Goal: Task Accomplishment & Management: Complete application form

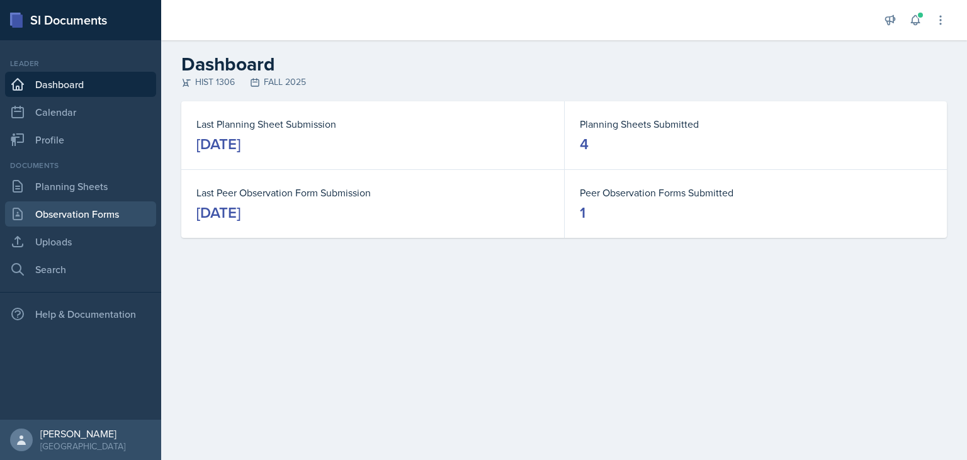
click at [70, 206] on link "Observation Forms" at bounding box center [80, 213] width 151 height 25
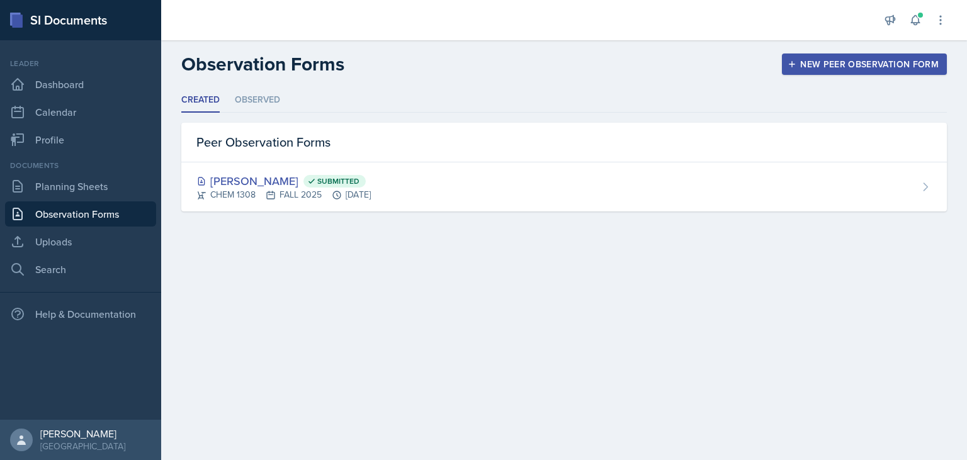
click at [846, 72] on button "New Peer Observation Form" at bounding box center [864, 64] width 165 height 21
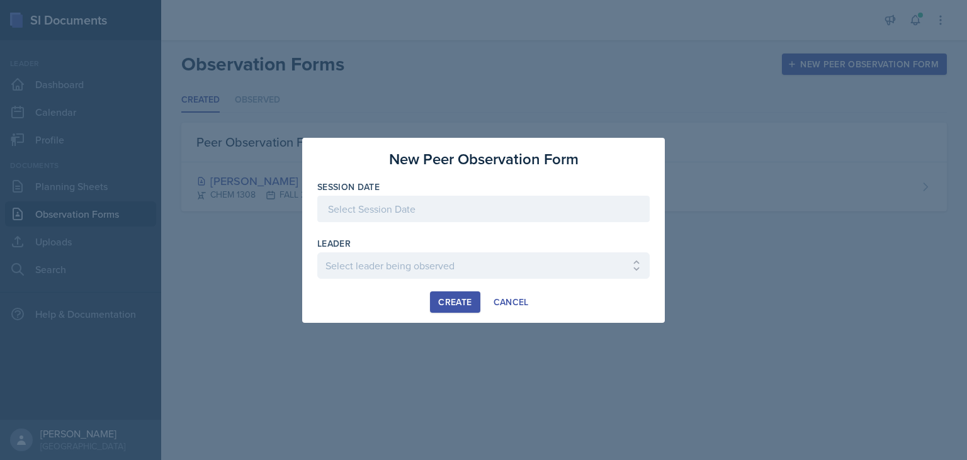
click at [419, 205] on div at bounding box center [483, 209] width 332 height 26
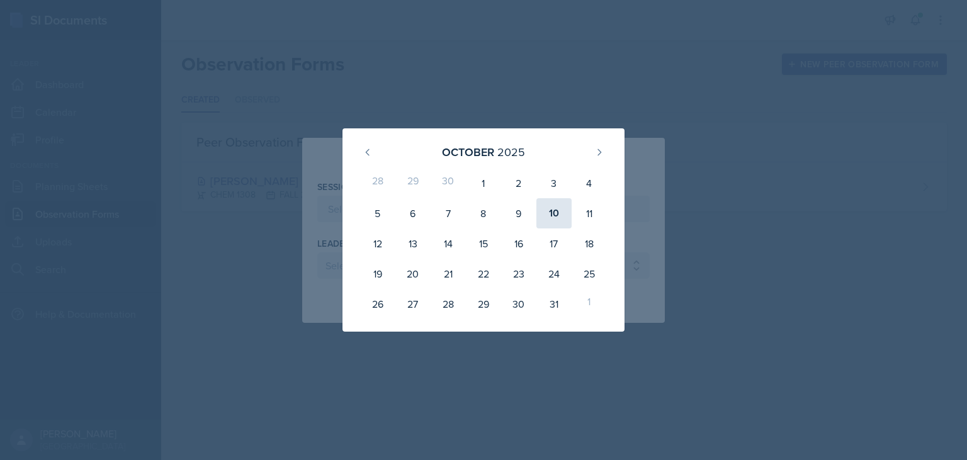
click at [555, 215] on div "10" at bounding box center [553, 213] width 35 height 30
type input "[DATE]"
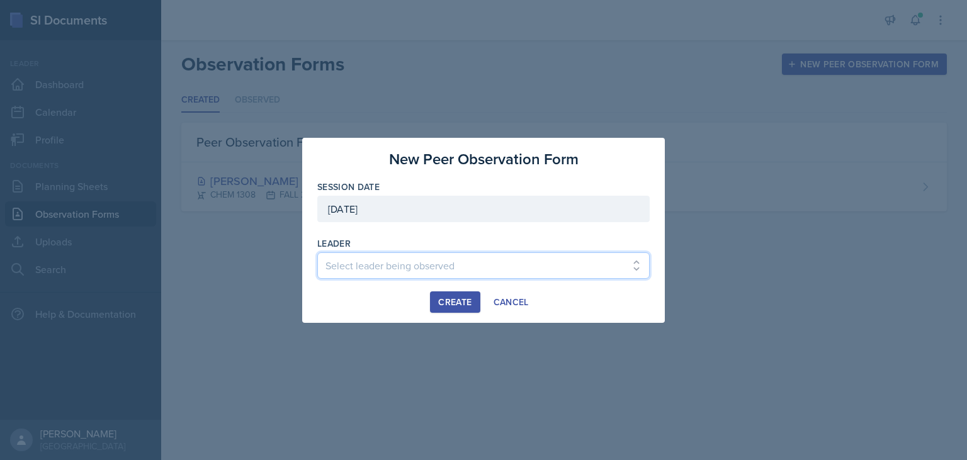
click at [317, 252] on select "Select leader being observed [PERSON_NAME] / BIOL 1301 / COP #5 - Mercury [PERS…" at bounding box center [483, 265] width 332 height 26
select select "32947301-a9dd-4933-a17e-25f26cf55574"
click option "[PERSON_NAME] / CS 1411 / COP #5 - Mercury" at bounding box center [0, 0] width 0 height 0
click at [466, 303] on div "Create" at bounding box center [454, 302] width 33 height 10
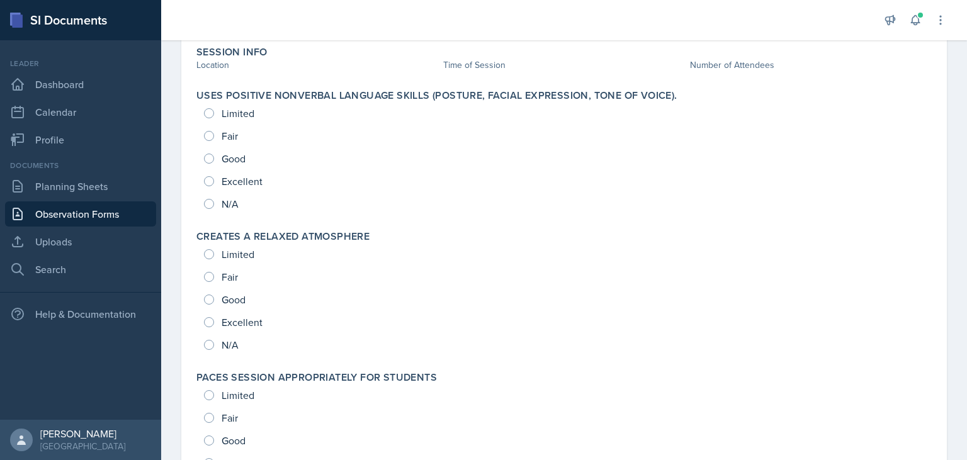
scroll to position [126, 0]
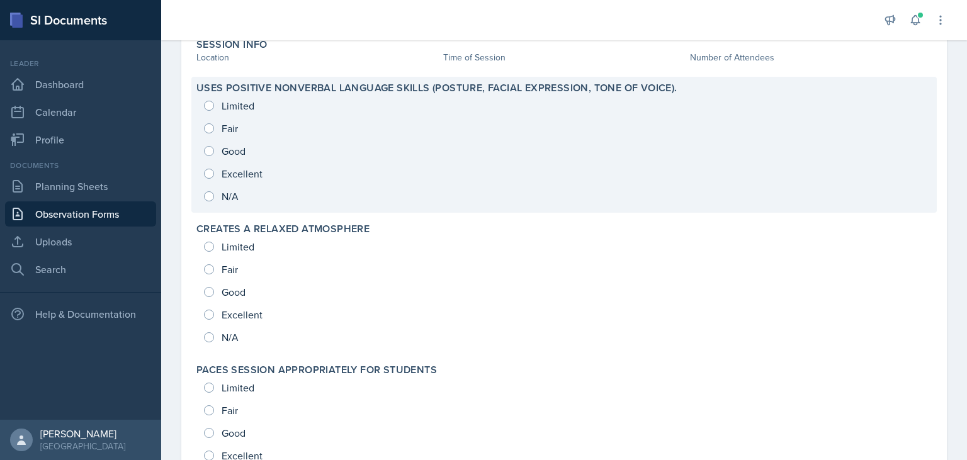
click at [224, 178] on div "Limited Fair Good Excellent N/A" at bounding box center [563, 150] width 735 height 113
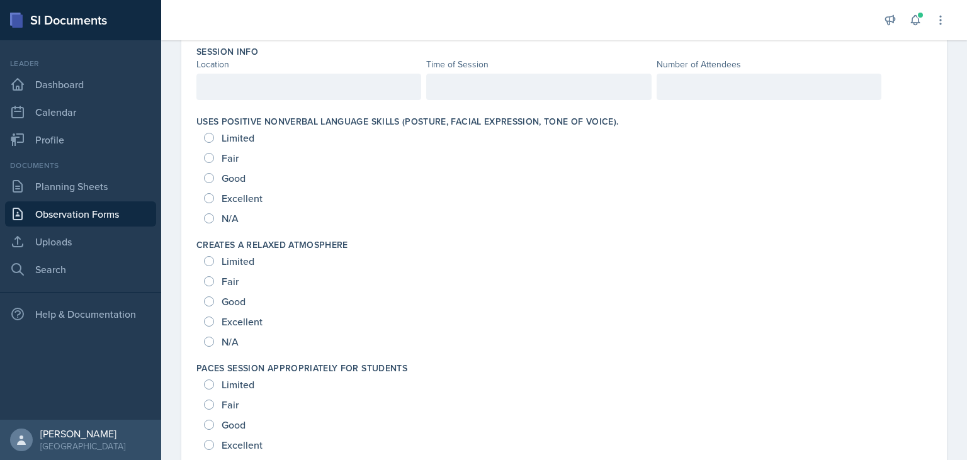
scroll to position [0, 0]
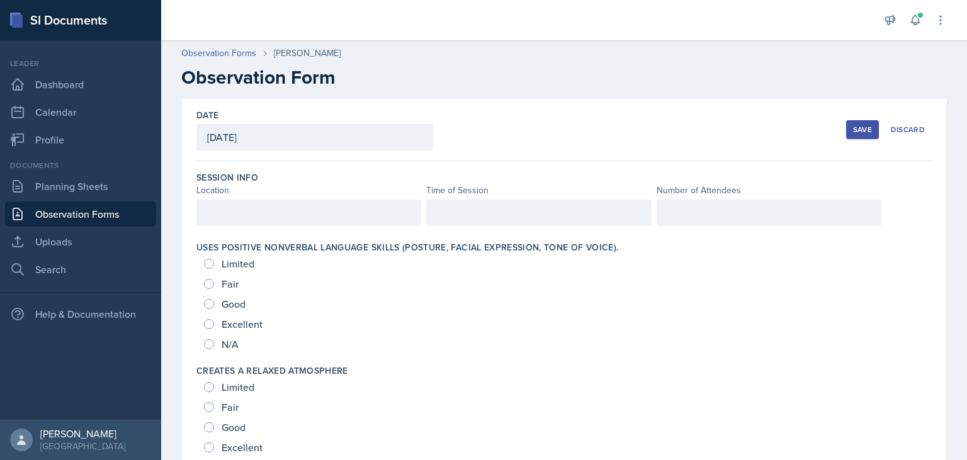
click at [309, 222] on div at bounding box center [308, 213] width 225 height 26
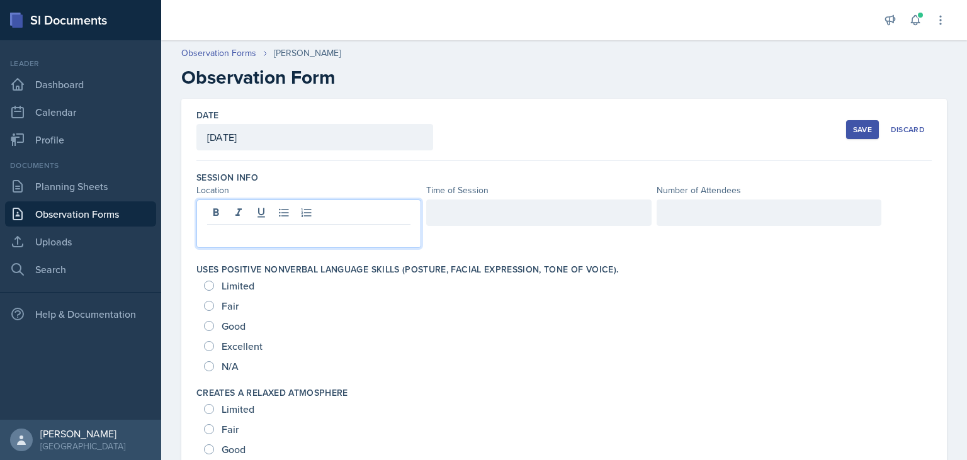
click at [291, 233] on p at bounding box center [308, 234] width 203 height 15
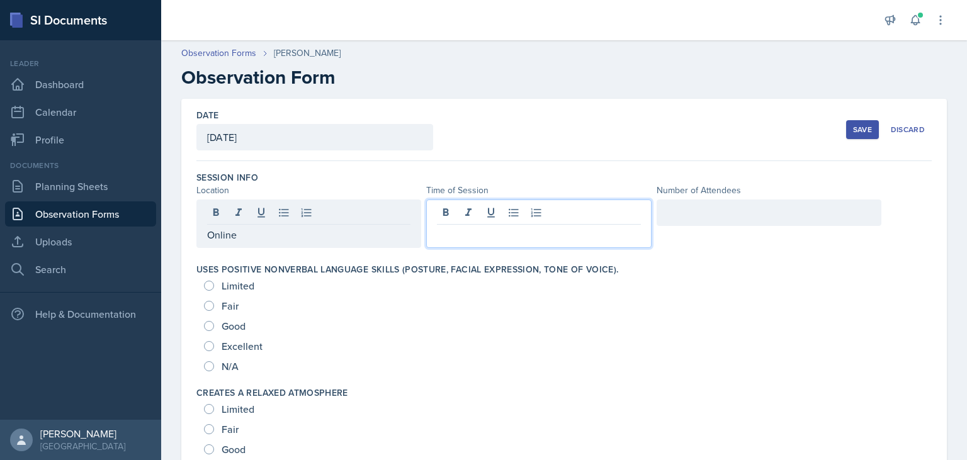
click at [490, 218] on div at bounding box center [538, 224] width 225 height 48
click at [488, 241] on p at bounding box center [538, 234] width 203 height 15
click at [518, 237] on p "2:00 pm- 4pm" at bounding box center [538, 234] width 203 height 15
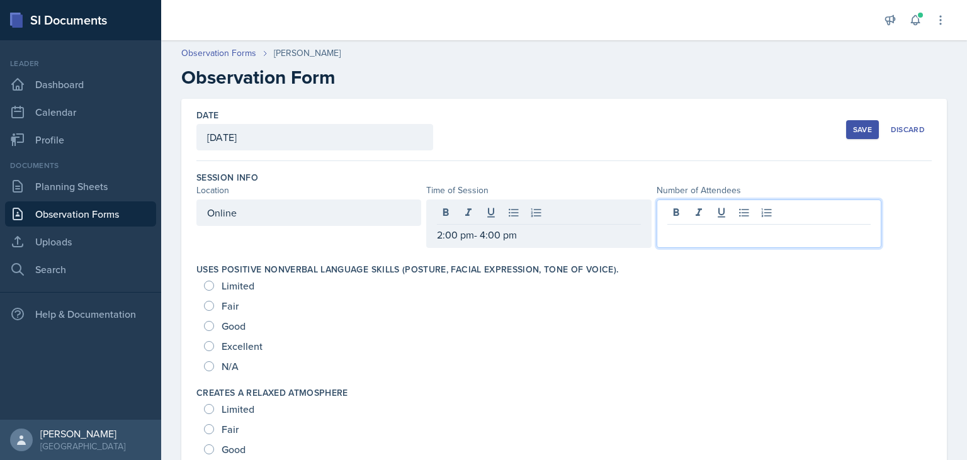
click at [706, 215] on div at bounding box center [769, 224] width 225 height 48
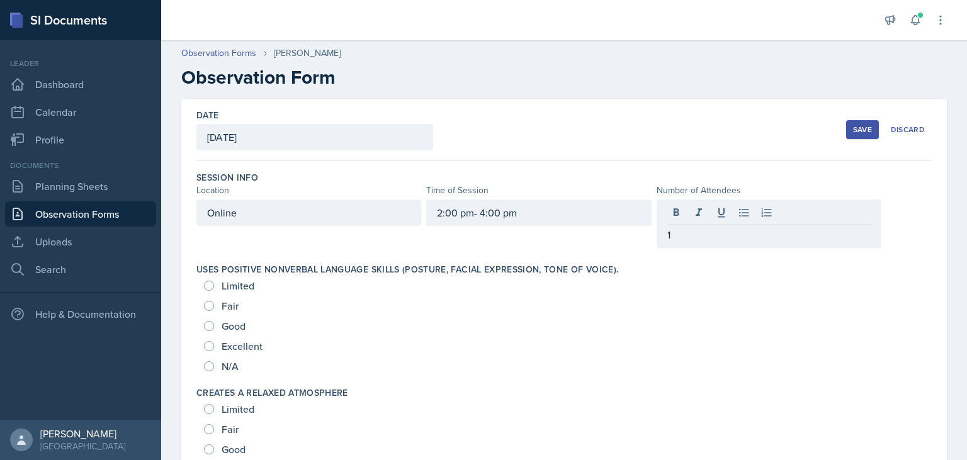
click at [533, 127] on div "Date [DATE] [DATE] 28 29 30 1 2 3 4 5 6 7 8 9 10 11 12 13 14 15 16 17 18 19 20 …" at bounding box center [563, 130] width 735 height 62
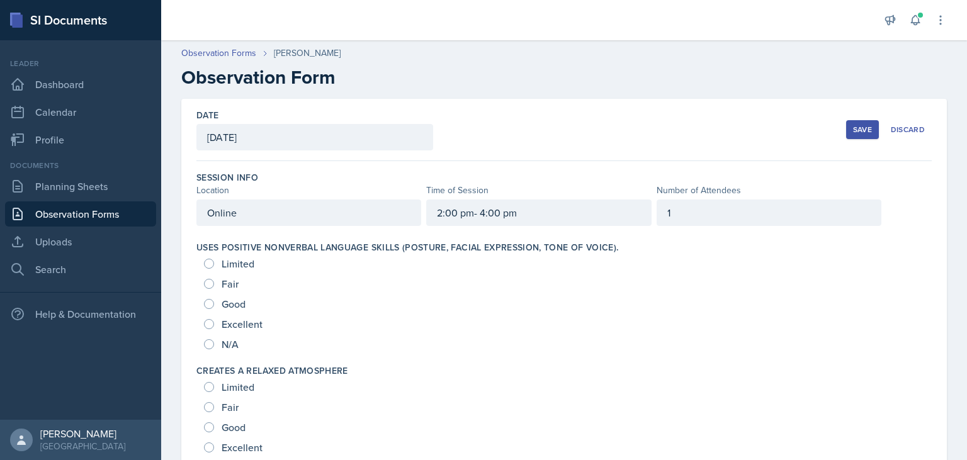
click at [229, 324] on span "Excellent" at bounding box center [242, 324] width 41 height 13
click at [214, 324] on input "Excellent" at bounding box center [209, 324] width 10 height 10
radio input "true"
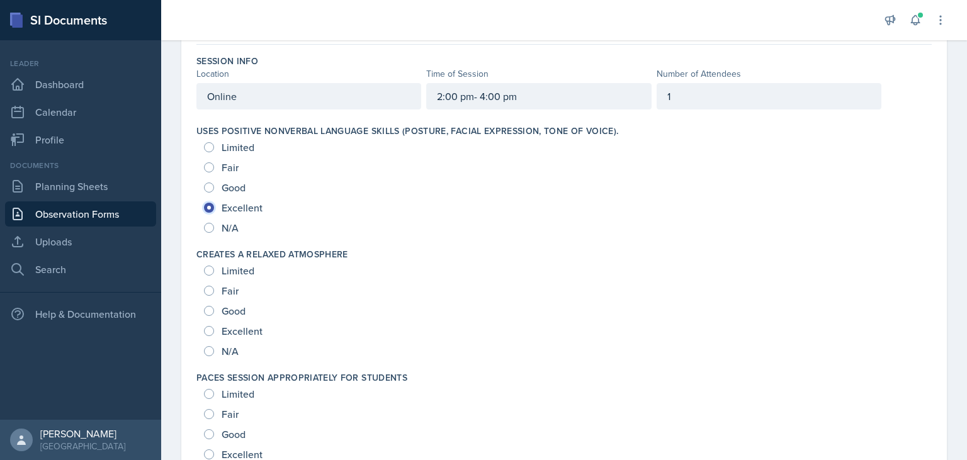
scroll to position [175, 0]
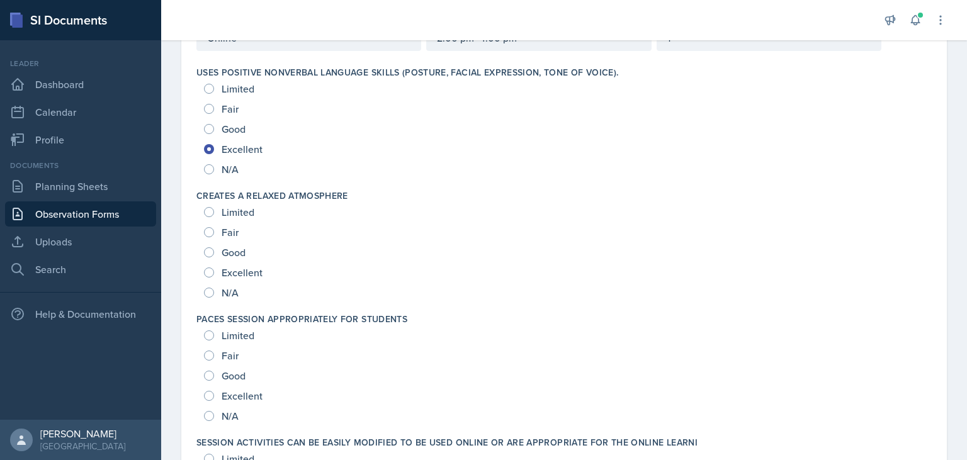
click at [215, 276] on div "Excellent" at bounding box center [234, 273] width 61 height 20
click at [220, 272] on div "Excellent" at bounding box center [234, 273] width 61 height 20
click at [212, 269] on input "Excellent" at bounding box center [209, 273] width 10 height 10
radio input "true"
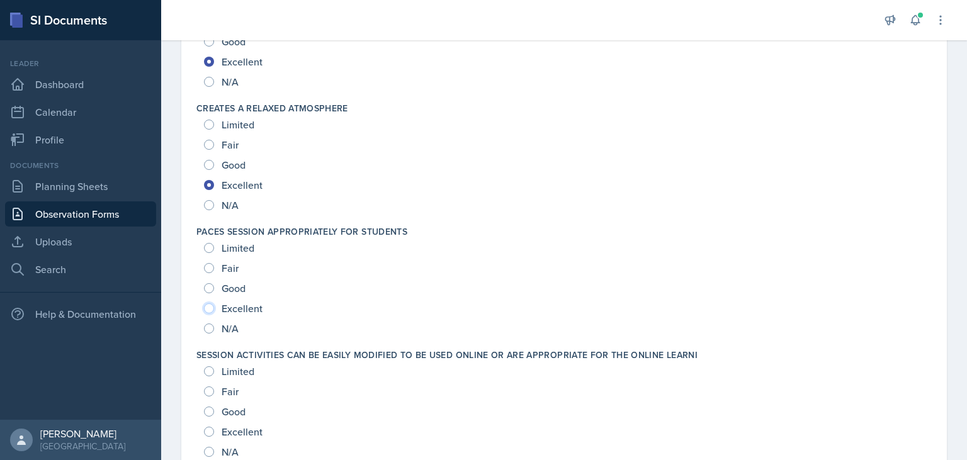
click at [211, 311] on input "Excellent" at bounding box center [209, 308] width 10 height 10
radio input "true"
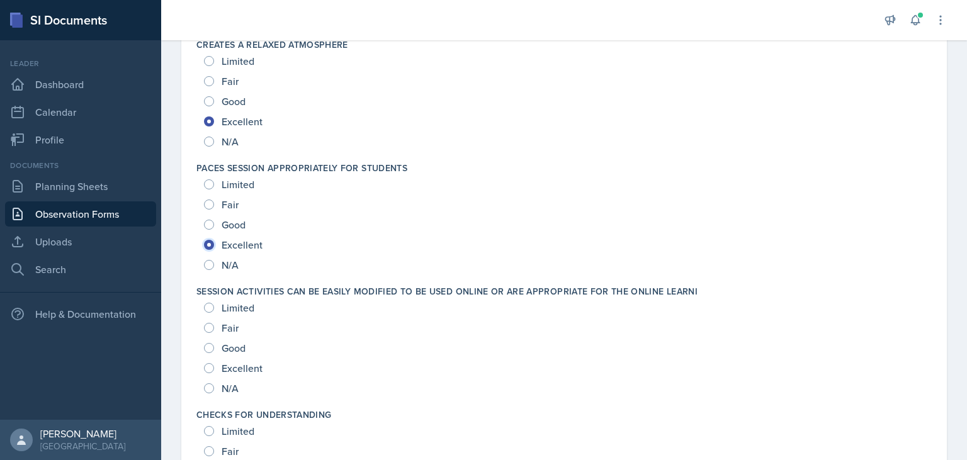
scroll to position [350, 0]
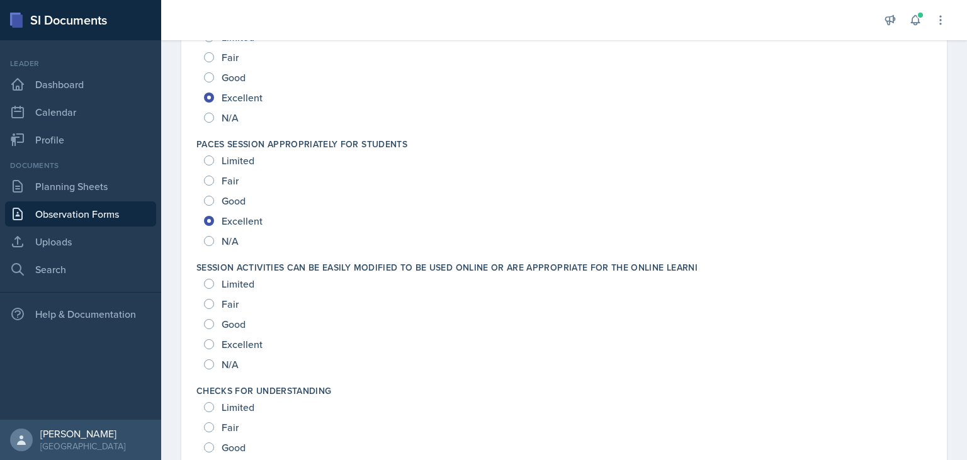
click at [249, 343] on span "Excellent" at bounding box center [242, 344] width 41 height 13
click at [214, 343] on input "Excellent" at bounding box center [209, 344] width 10 height 10
radio input "true"
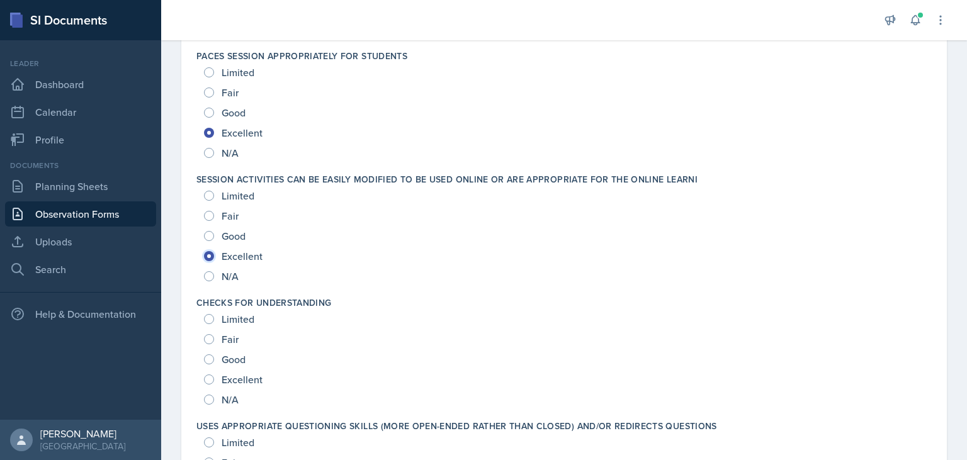
scroll to position [526, 0]
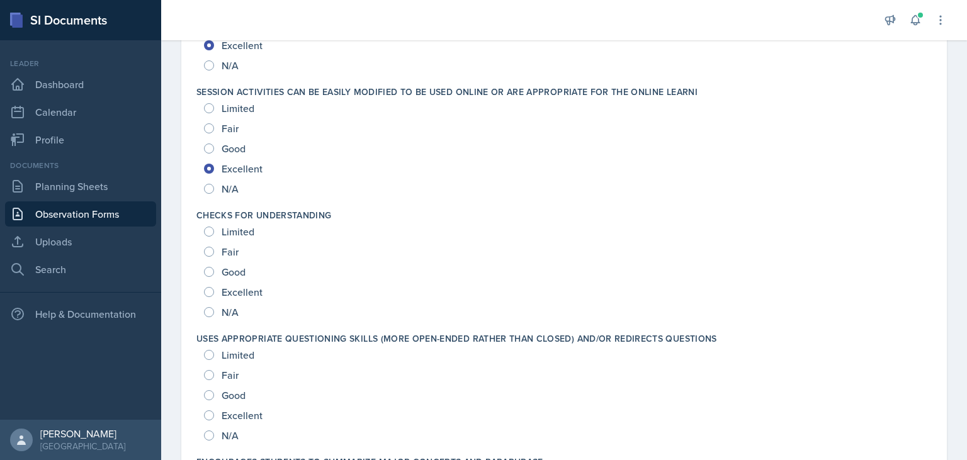
click at [227, 303] on div "N/A" at bounding box center [222, 312] width 37 height 20
click at [230, 297] on span "Excellent" at bounding box center [242, 292] width 41 height 13
click at [214, 297] on input "Excellent" at bounding box center [209, 292] width 10 height 10
radio input "true"
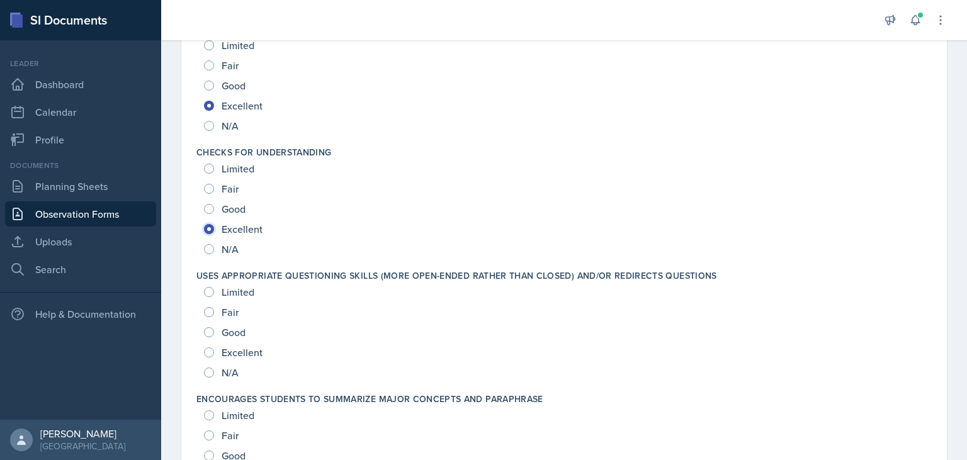
scroll to position [613, 0]
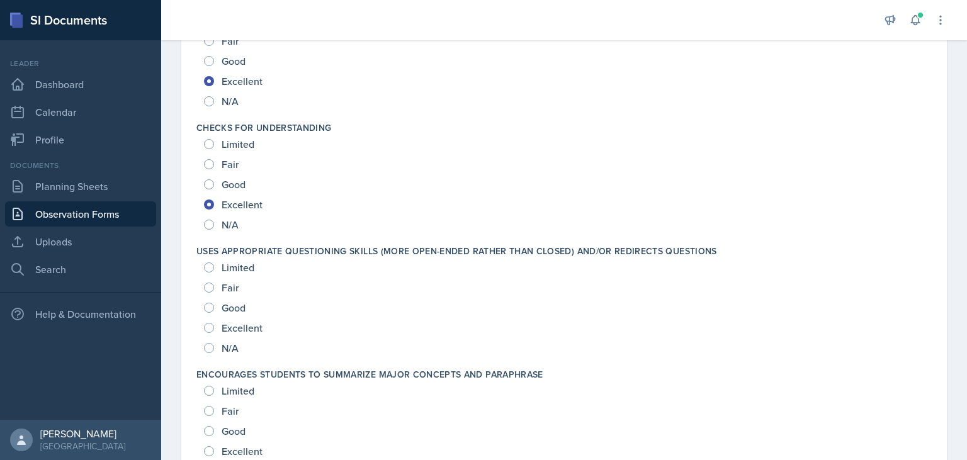
click at [261, 326] on span "Excellent" at bounding box center [242, 328] width 41 height 13
click at [214, 326] on input "Excellent" at bounding box center [209, 328] width 10 height 10
radio input "true"
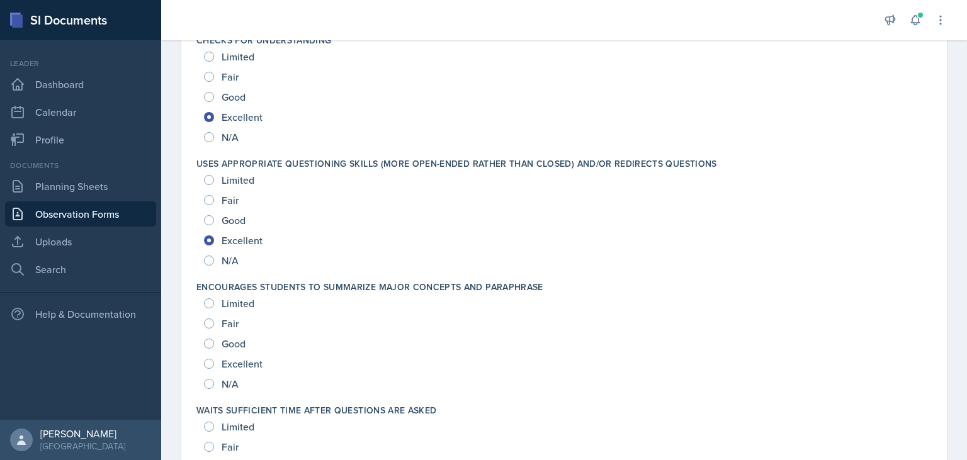
click at [246, 366] on span "Excellent" at bounding box center [242, 364] width 41 height 13
click at [214, 366] on input "Excellent" at bounding box center [209, 364] width 10 height 10
radio input "true"
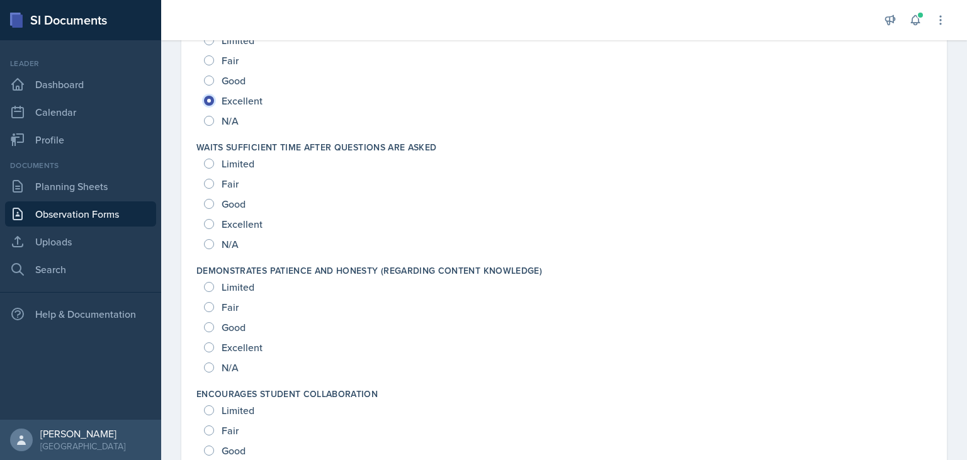
scroll to position [876, 0]
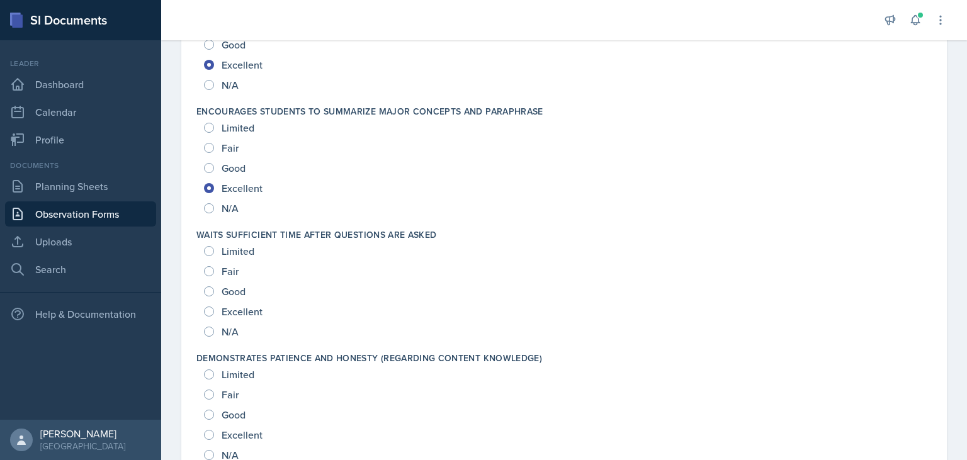
click at [260, 316] on span "Excellent" at bounding box center [242, 311] width 41 height 13
click at [214, 316] on input "Excellent" at bounding box center [209, 312] width 10 height 10
radio input "true"
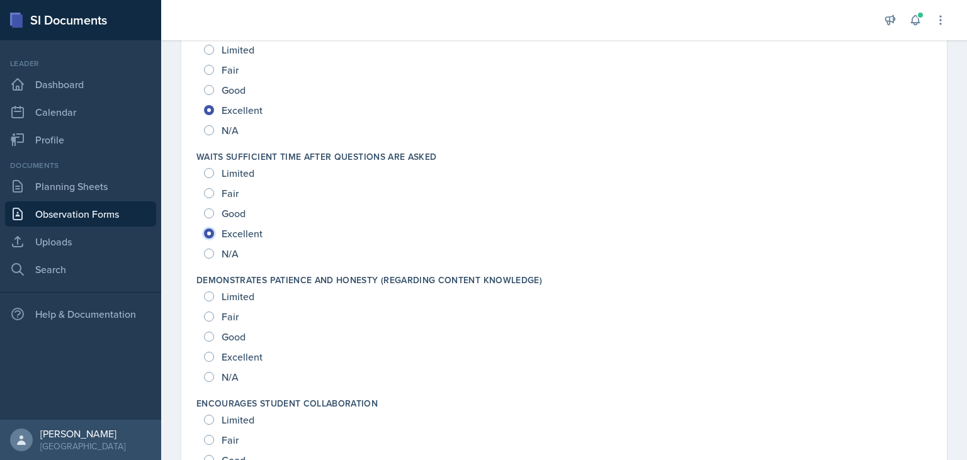
scroll to position [1052, 0]
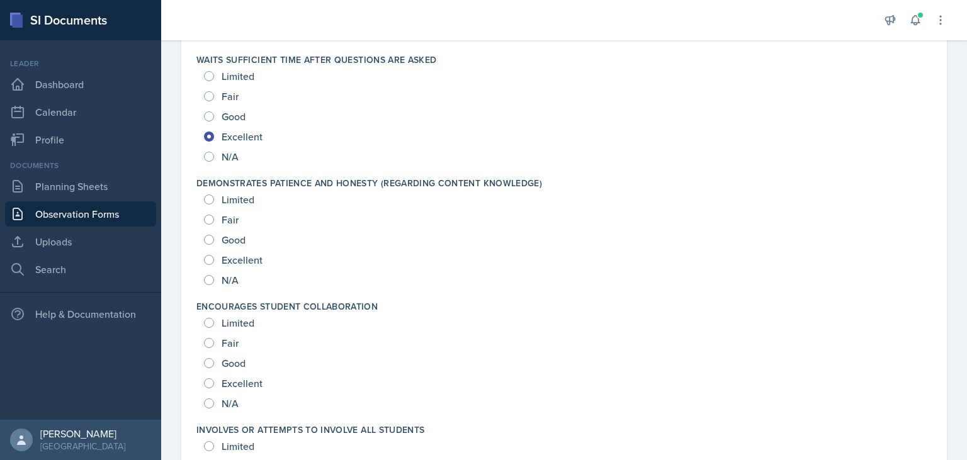
click at [263, 263] on div "Excellent" at bounding box center [234, 260] width 61 height 20
click at [223, 259] on span "Excellent" at bounding box center [242, 260] width 41 height 13
click at [214, 259] on input "Excellent" at bounding box center [209, 260] width 10 height 10
radio input "true"
click at [229, 380] on span "Excellent" at bounding box center [242, 383] width 41 height 13
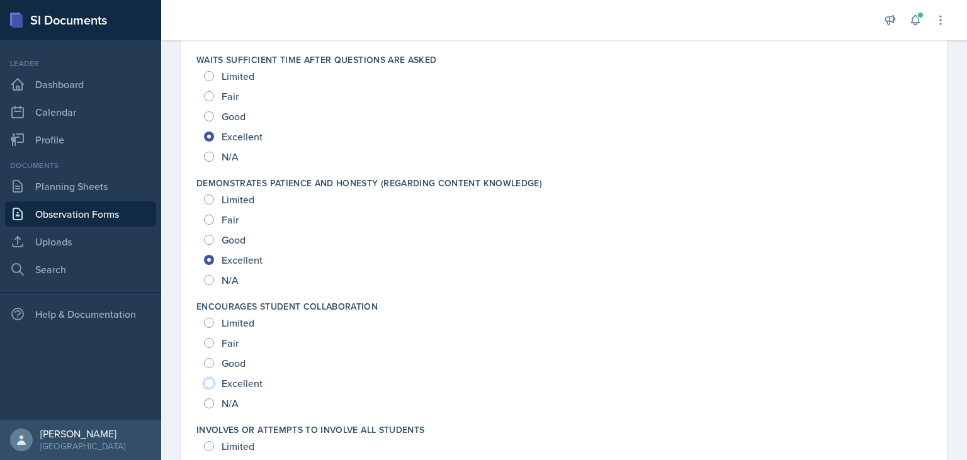
click at [214, 380] on input "Excellent" at bounding box center [209, 383] width 10 height 10
radio input "true"
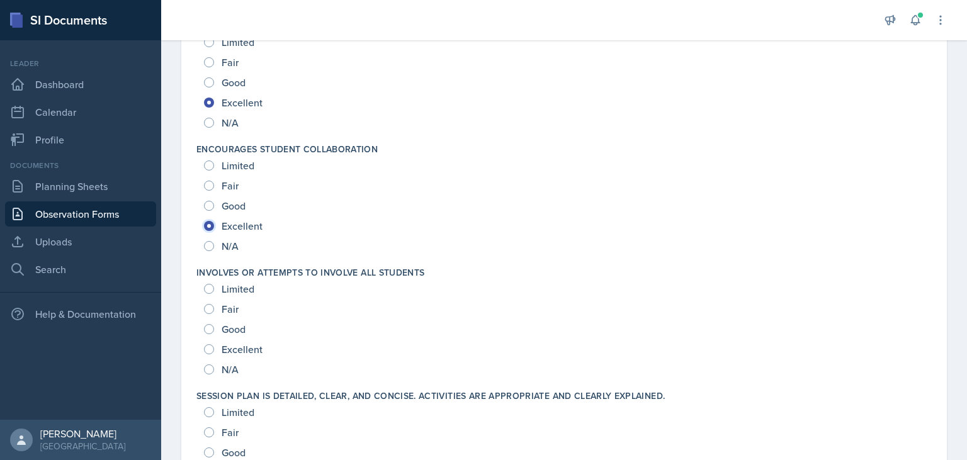
scroll to position [1227, 0]
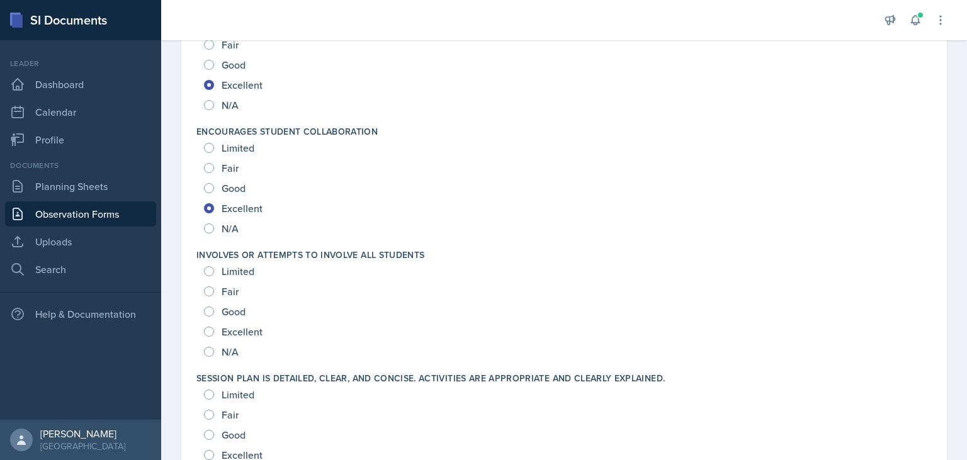
click at [254, 335] on span "Excellent" at bounding box center [242, 332] width 41 height 13
click at [214, 335] on input "Excellent" at bounding box center [209, 332] width 10 height 10
radio input "true"
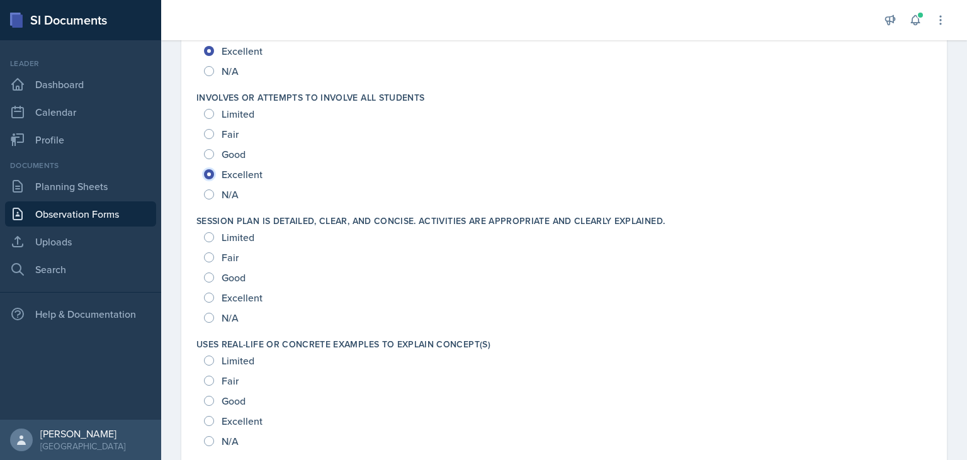
scroll to position [1402, 0]
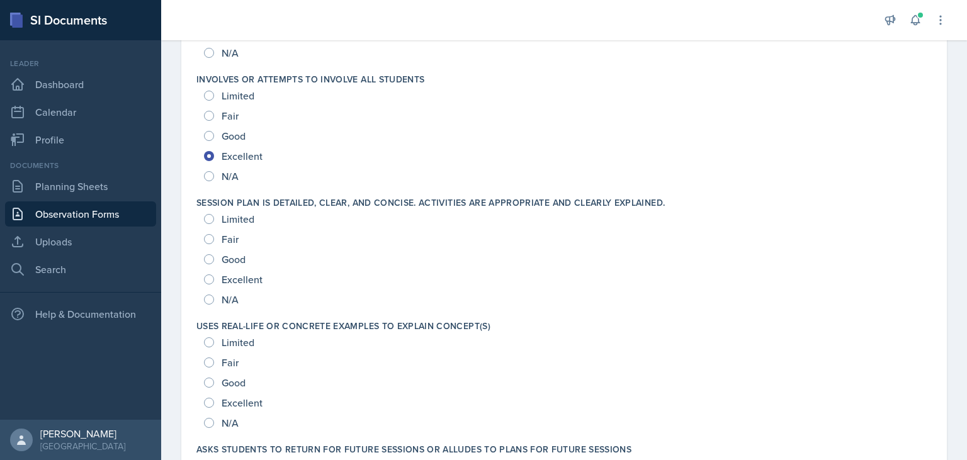
click at [253, 281] on span "Excellent" at bounding box center [242, 279] width 41 height 13
click at [214, 281] on input "Excellent" at bounding box center [209, 280] width 10 height 10
radio input "true"
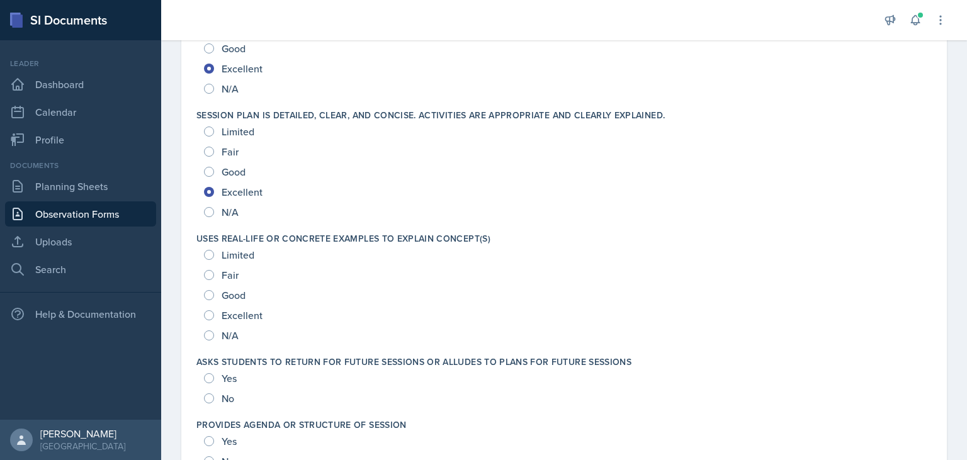
click at [259, 314] on span "Excellent" at bounding box center [242, 315] width 41 height 13
click at [214, 314] on input "Excellent" at bounding box center [209, 315] width 10 height 10
radio input "true"
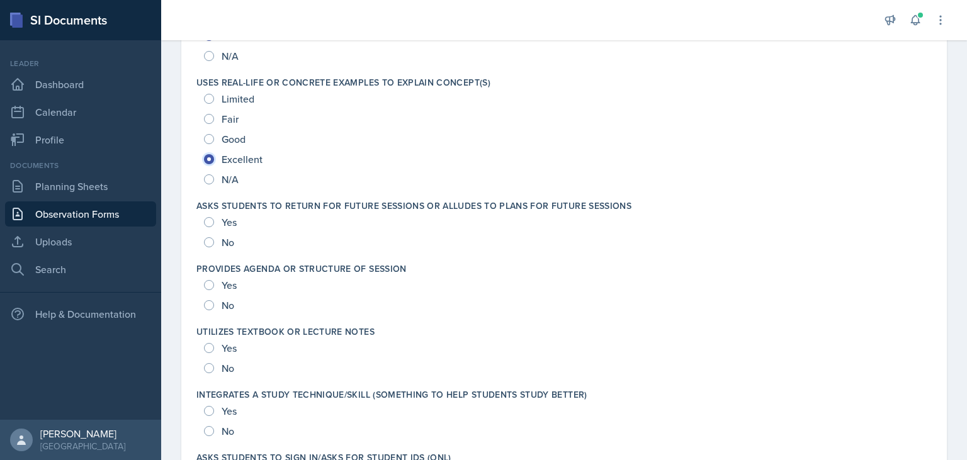
scroll to position [1665, 0]
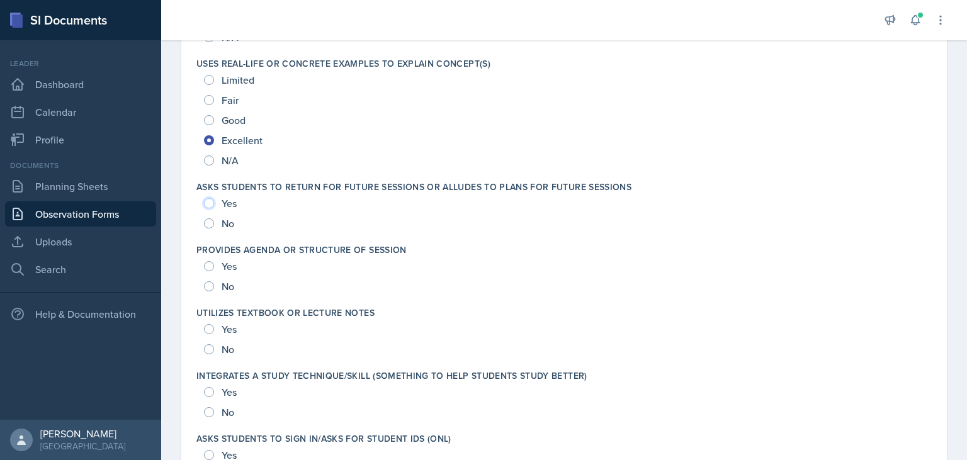
click at [211, 201] on input "Yes" at bounding box center [209, 203] width 10 height 10
radio input "true"
click at [213, 269] on div "Yes" at bounding box center [221, 266] width 35 height 20
click at [210, 329] on input "Yes" at bounding box center [209, 329] width 10 height 10
radio input "true"
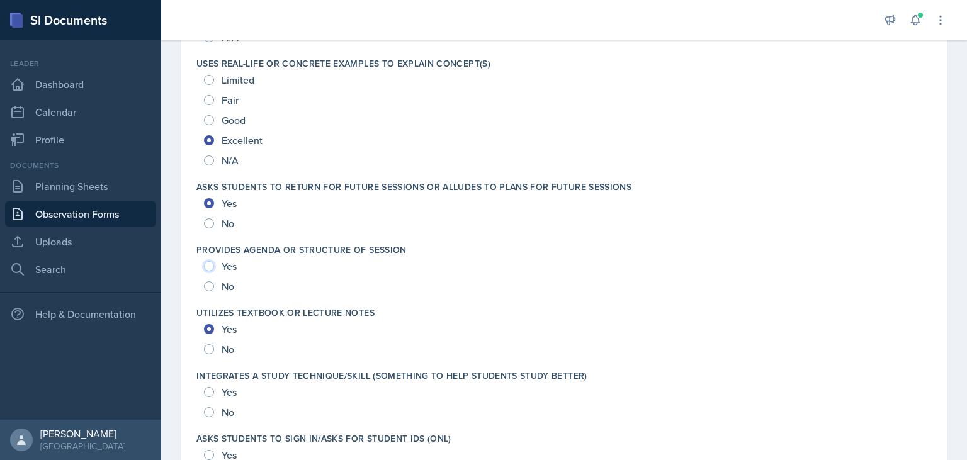
click at [207, 266] on input "Yes" at bounding box center [209, 266] width 10 height 10
radio input "true"
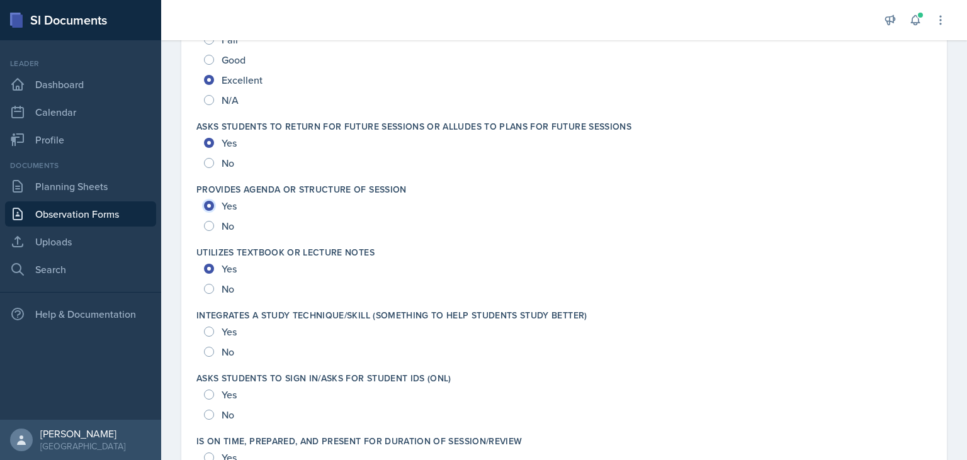
scroll to position [1753, 0]
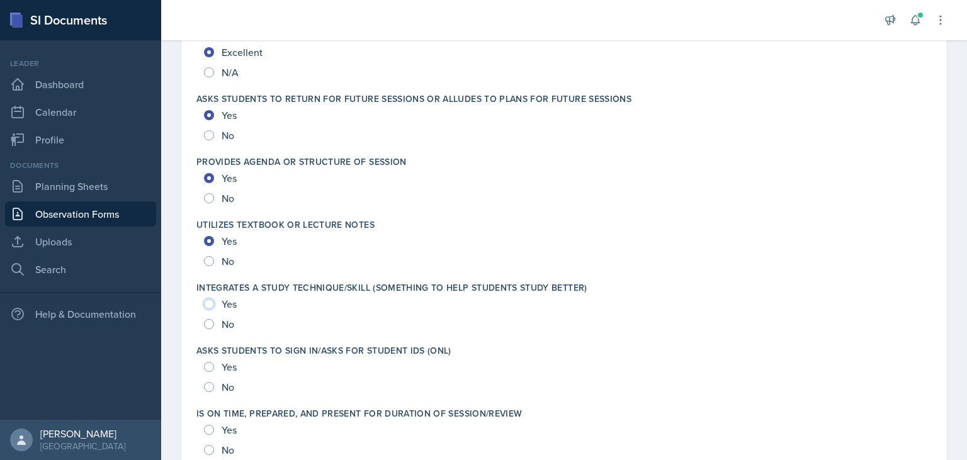
click at [209, 299] on input "Yes" at bounding box center [209, 304] width 10 height 10
radio input "true"
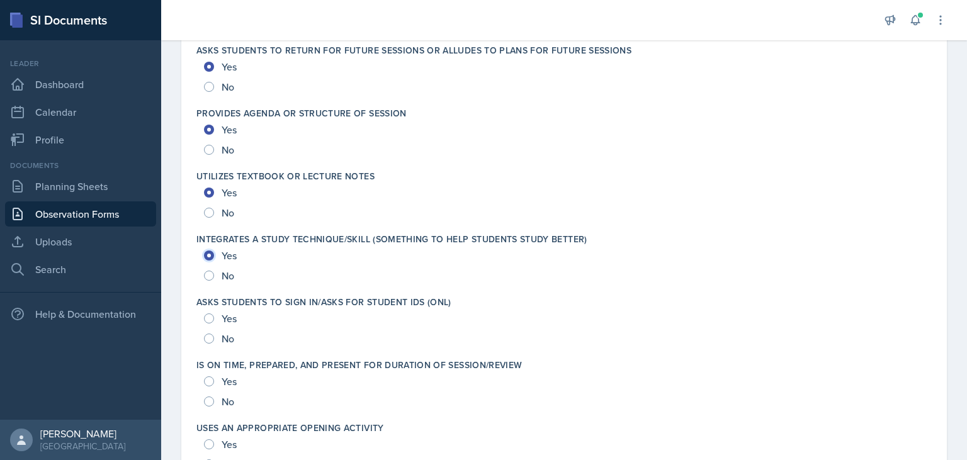
scroll to position [1840, 0]
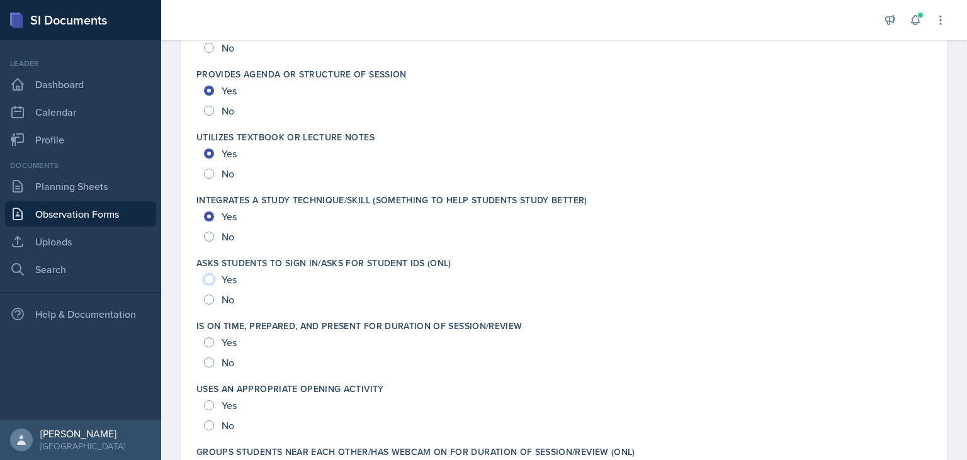
click at [212, 278] on input "Yes" at bounding box center [209, 280] width 10 height 10
radio input "true"
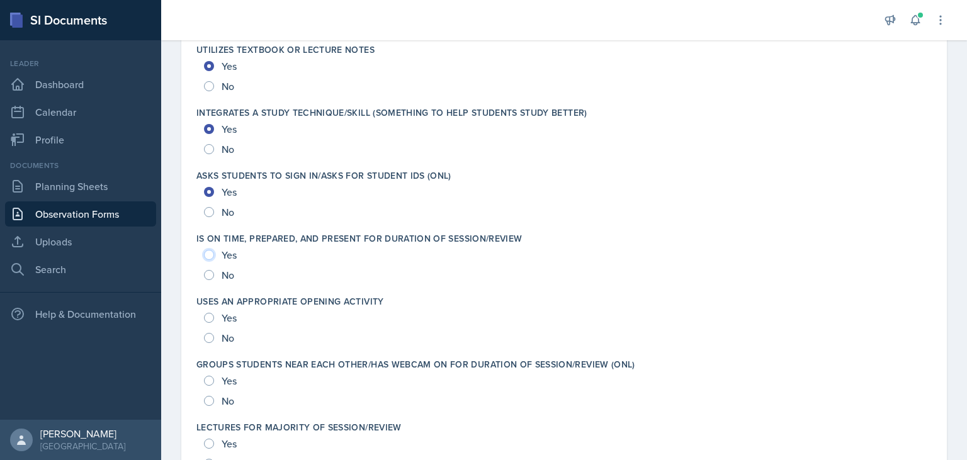
click at [210, 256] on input "Yes" at bounding box center [209, 255] width 10 height 10
radio input "true"
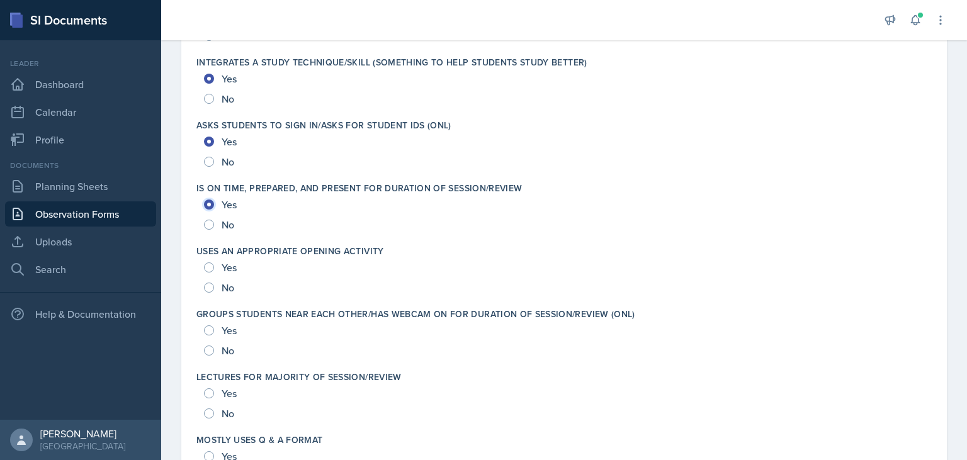
scroll to position [2016, 0]
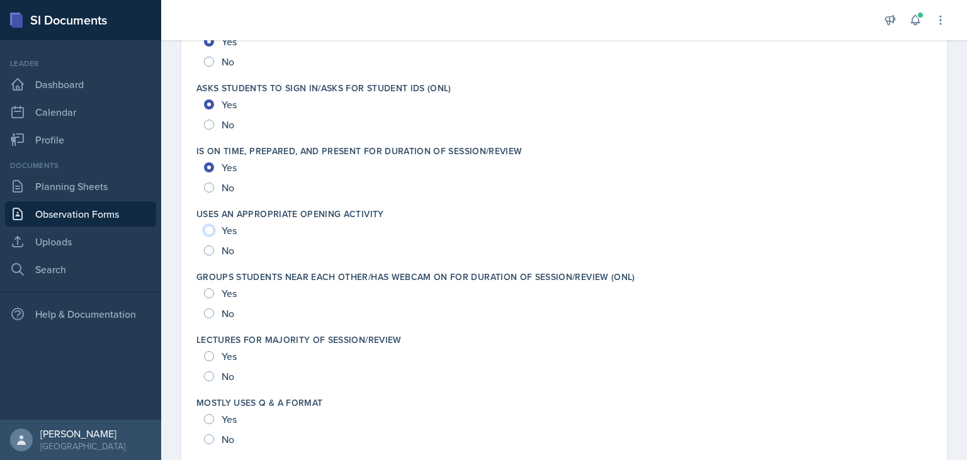
click at [213, 228] on input "Yes" at bounding box center [209, 230] width 10 height 10
radio input "true"
click at [210, 288] on input "Yes" at bounding box center [209, 293] width 10 height 10
radio input "true"
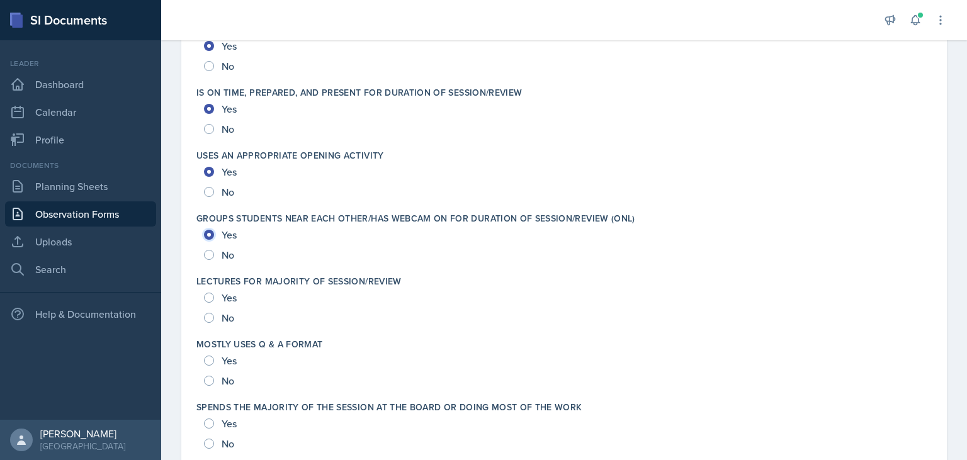
scroll to position [2103, 0]
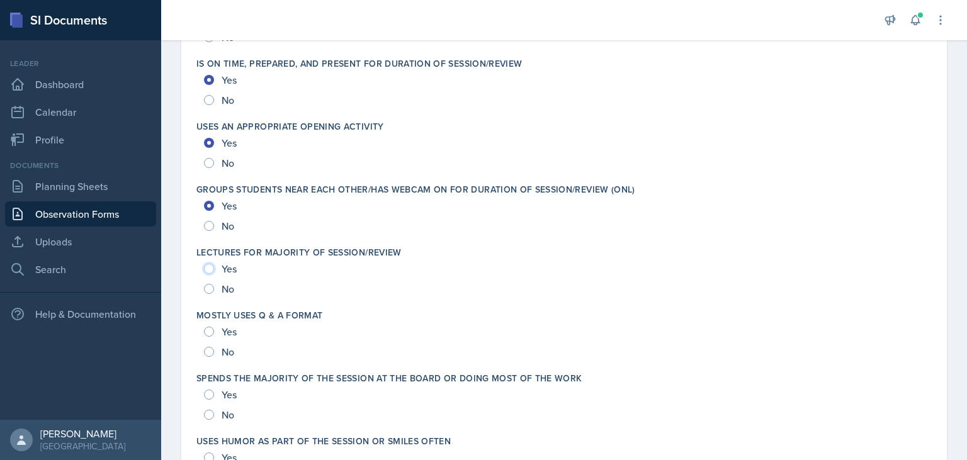
click at [213, 271] on input "Yes" at bounding box center [209, 269] width 10 height 10
radio input "true"
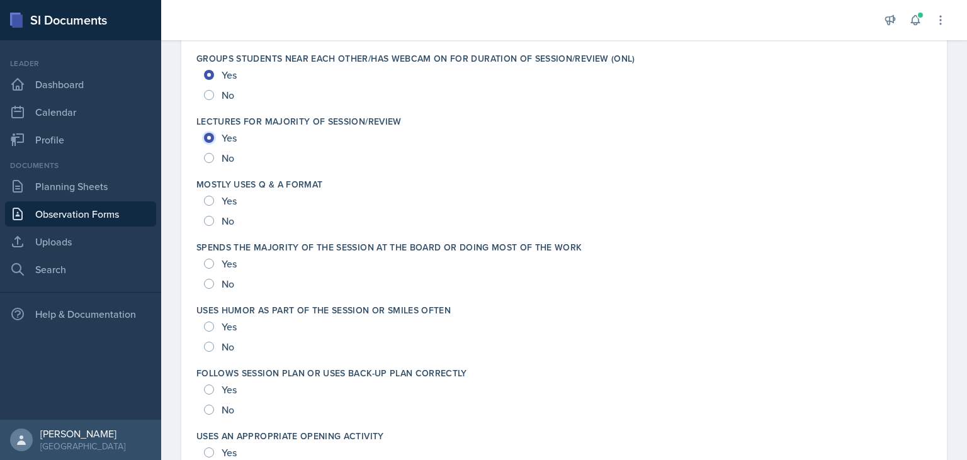
scroll to position [2279, 0]
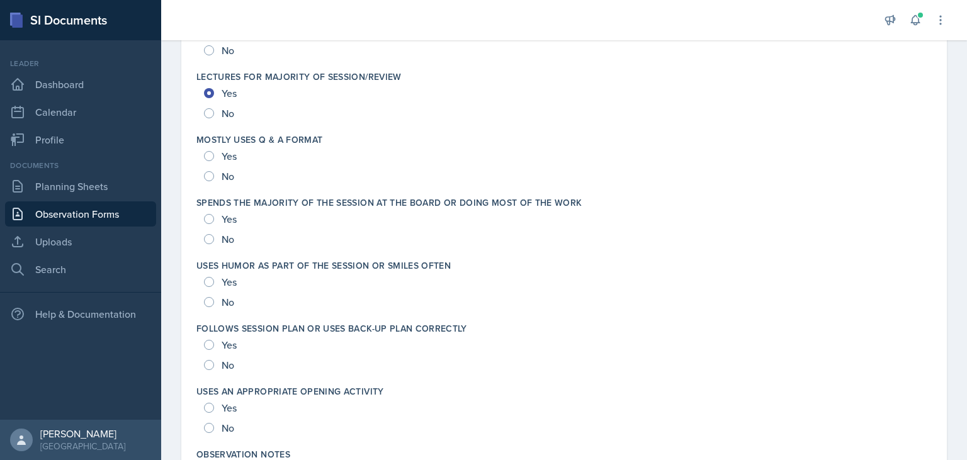
click at [208, 118] on div "No" at bounding box center [220, 113] width 33 height 20
click at [209, 110] on input "No" at bounding box center [209, 113] width 10 height 10
radio input "true"
click at [212, 152] on input "Yes" at bounding box center [209, 156] width 10 height 10
radio input "true"
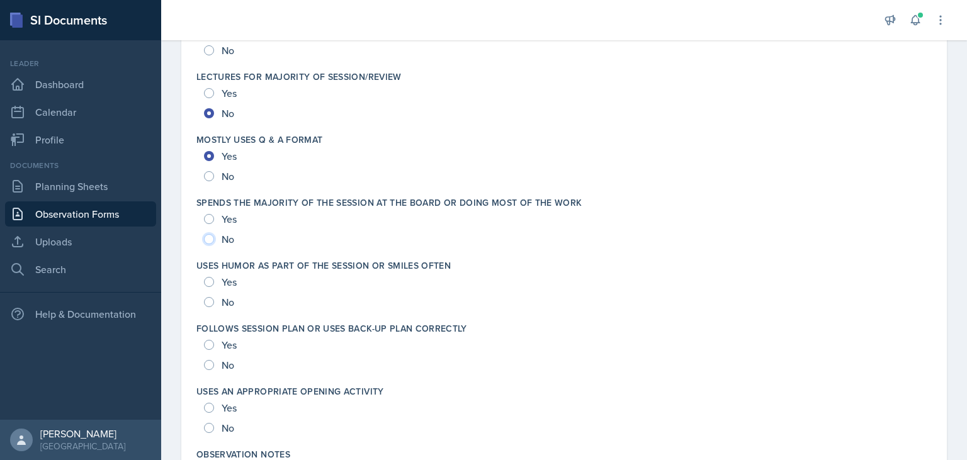
click at [212, 236] on input "No" at bounding box center [209, 239] width 10 height 10
radio input "true"
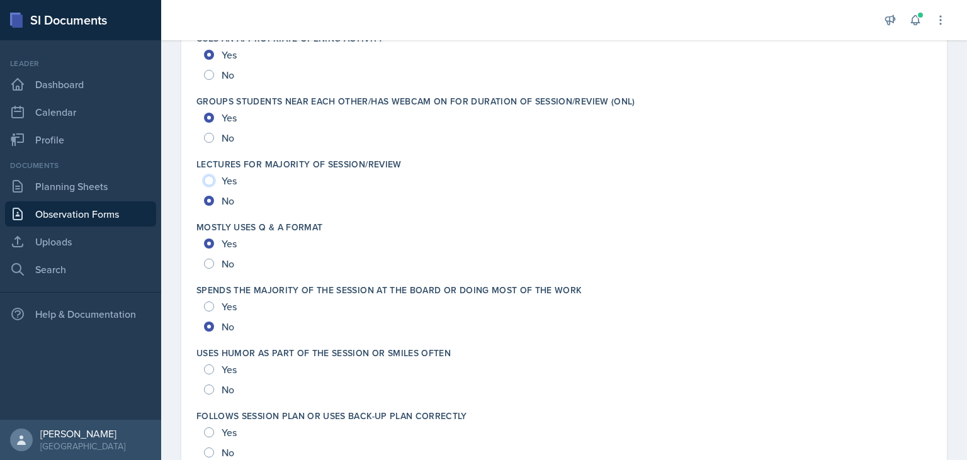
click at [208, 181] on input "Yes" at bounding box center [209, 181] width 10 height 10
radio input "true"
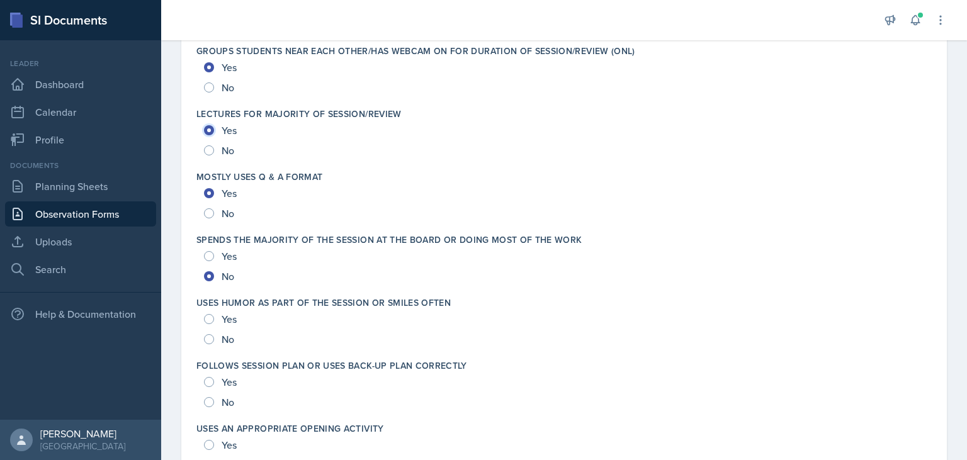
scroll to position [2279, 0]
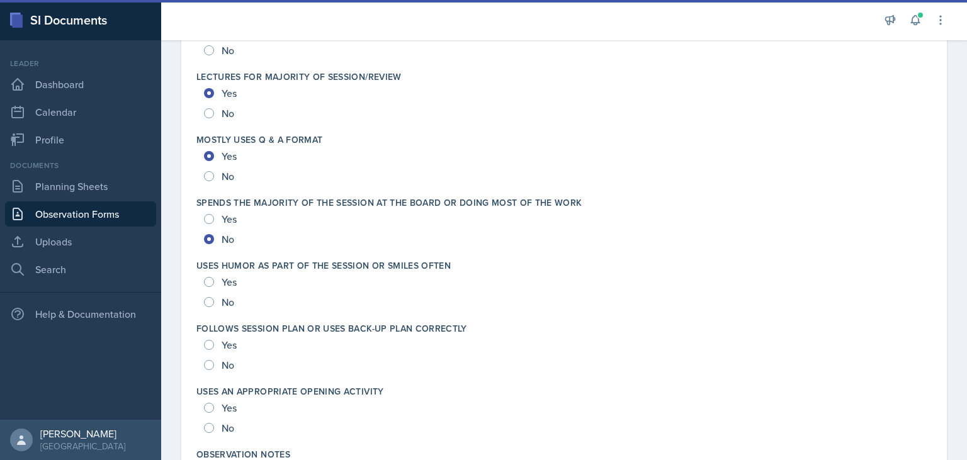
click at [215, 284] on div "Yes" at bounding box center [221, 282] width 35 height 20
click at [215, 285] on div "Yes" at bounding box center [221, 282] width 35 height 20
click at [210, 282] on input "Yes" at bounding box center [209, 282] width 10 height 10
radio input "true"
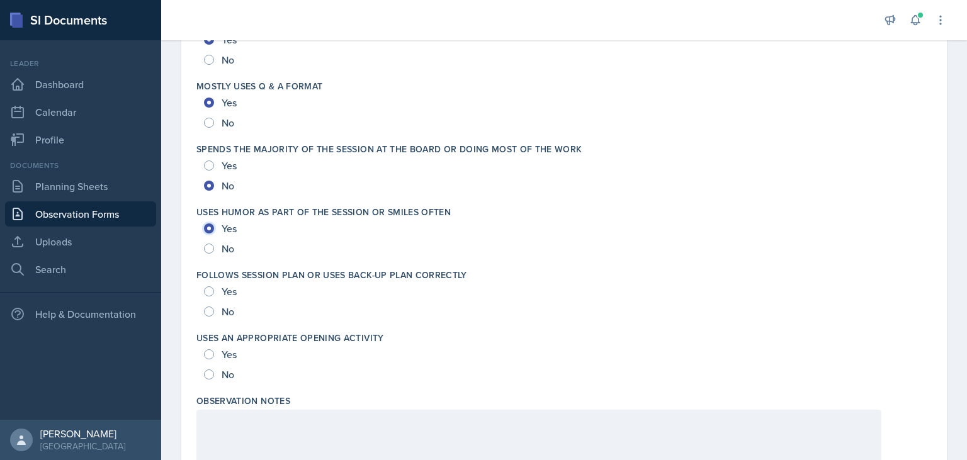
scroll to position [2366, 0]
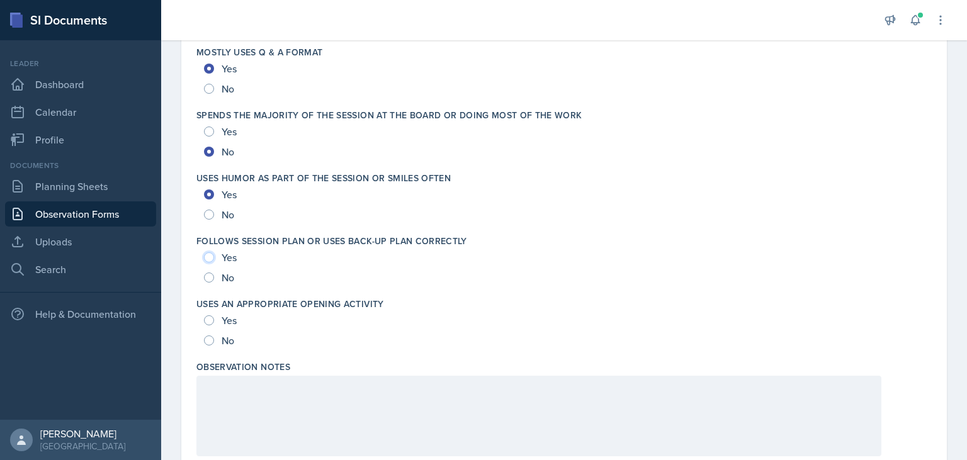
click at [210, 256] on input "Yes" at bounding box center [209, 257] width 10 height 10
radio input "true"
click at [207, 324] on div "Yes" at bounding box center [221, 320] width 35 height 20
click at [212, 321] on input "Yes" at bounding box center [209, 320] width 10 height 10
radio input "true"
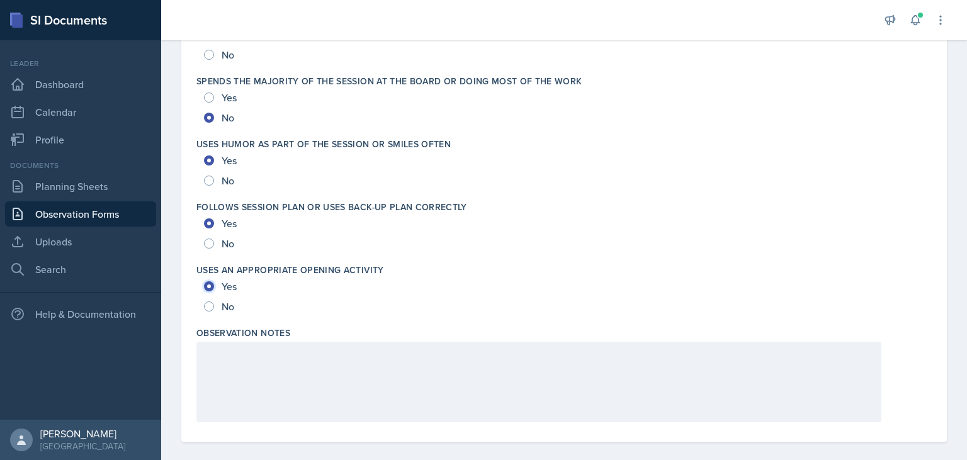
scroll to position [2412, 0]
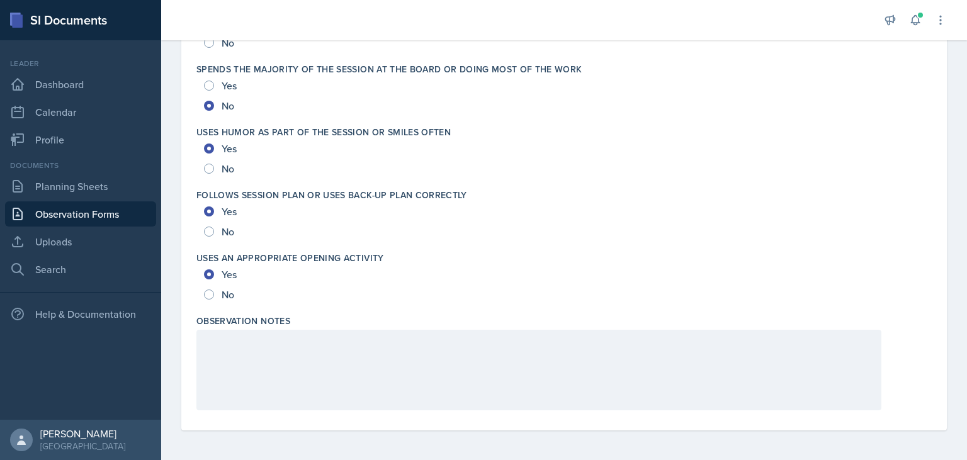
click at [263, 355] on div at bounding box center [538, 370] width 685 height 81
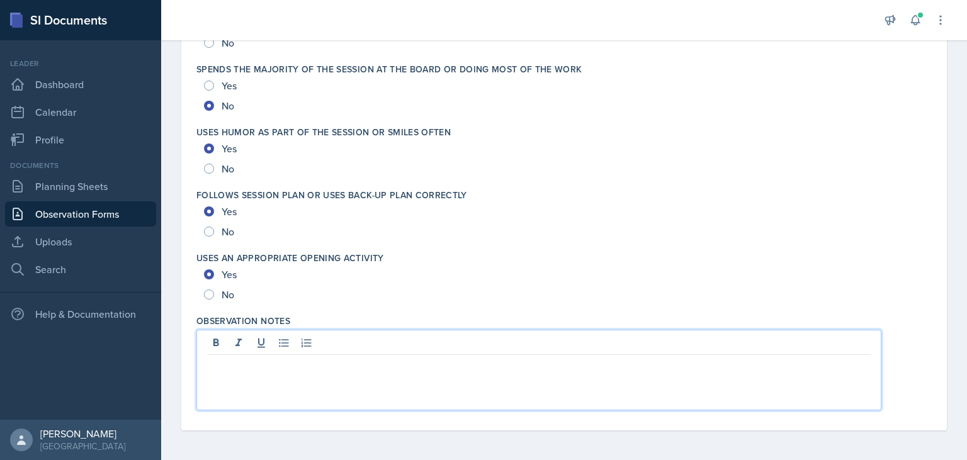
click at [261, 369] on p at bounding box center [539, 365] width 664 height 15
paste div
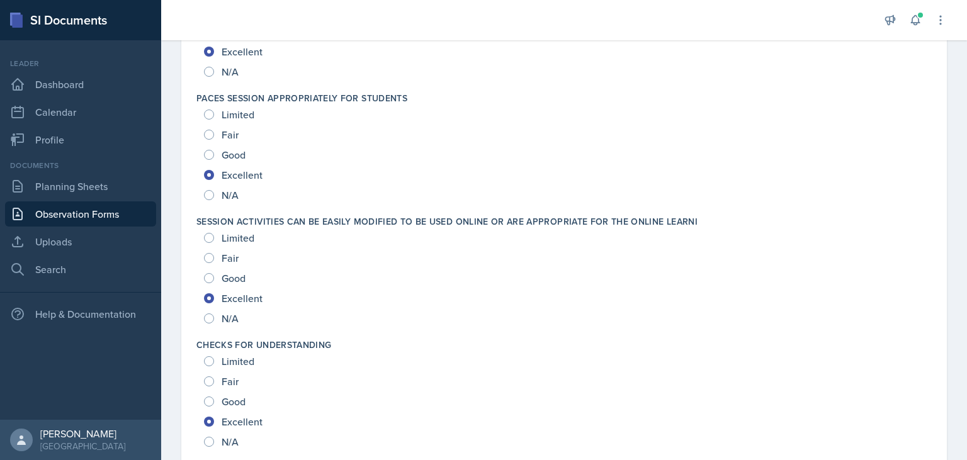
scroll to position [0, 0]
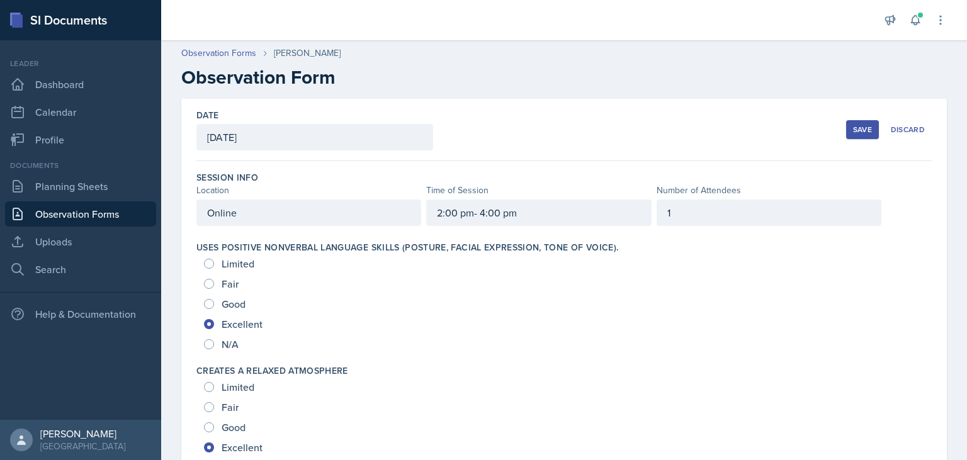
click at [857, 125] on div "Save" at bounding box center [862, 130] width 19 height 10
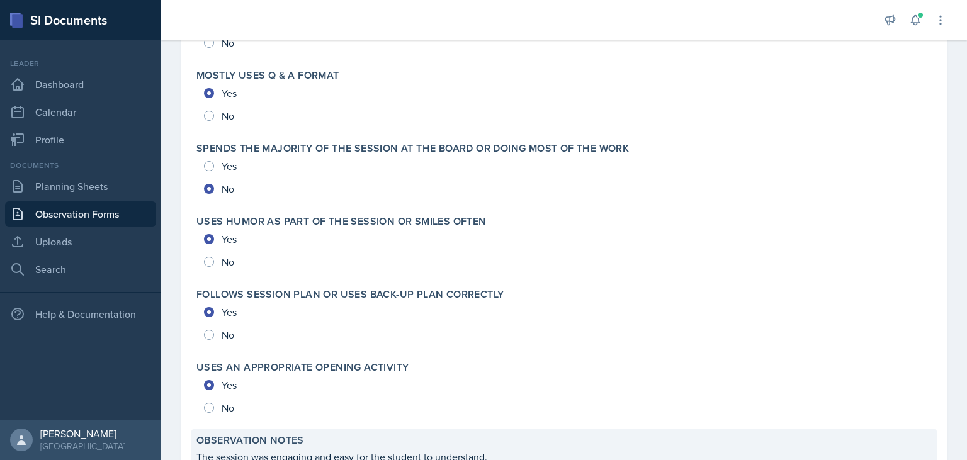
scroll to position [2748, 0]
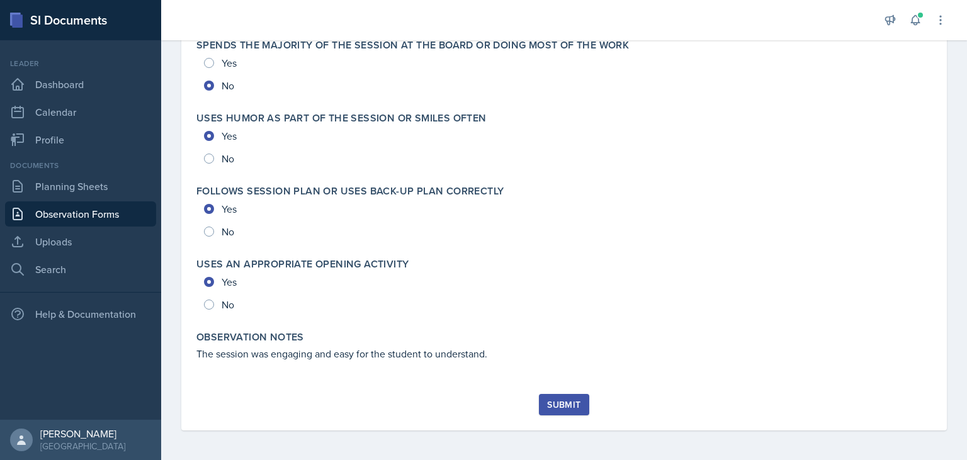
click at [550, 397] on button "Submit" at bounding box center [564, 404] width 50 height 21
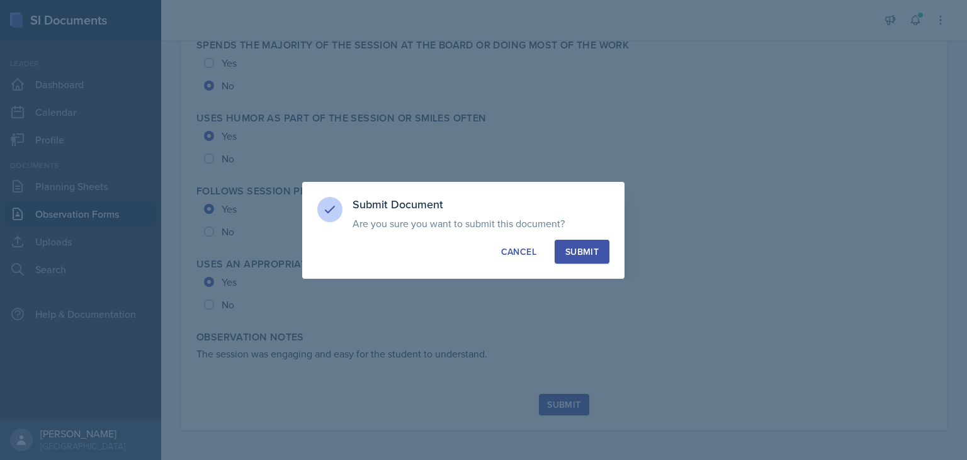
click at [593, 255] on div "Submit" at bounding box center [581, 252] width 33 height 13
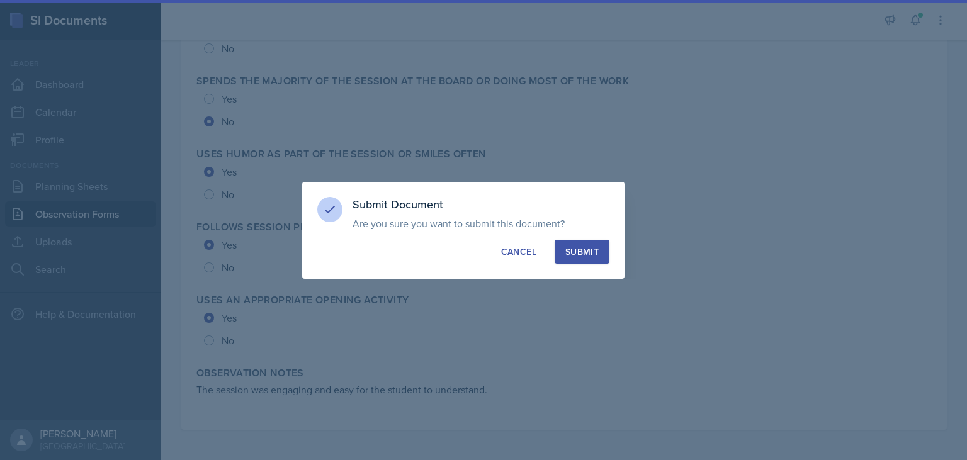
radio input "true"
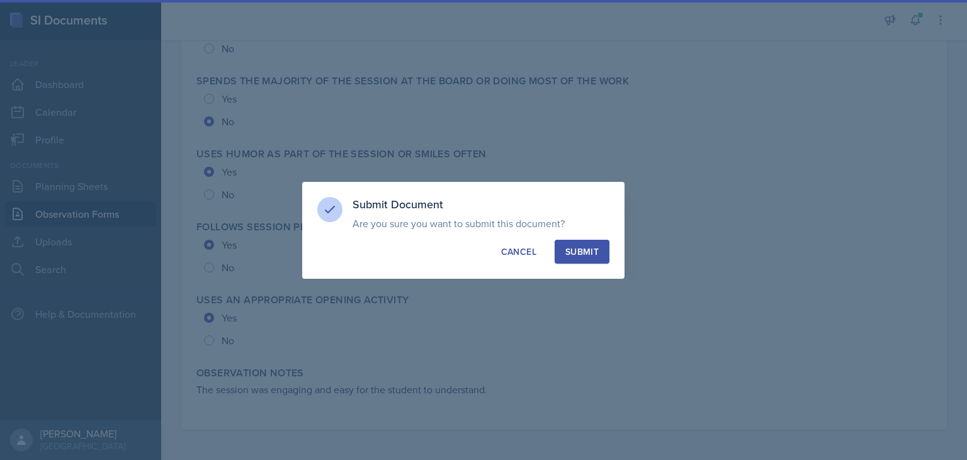
radio input "true"
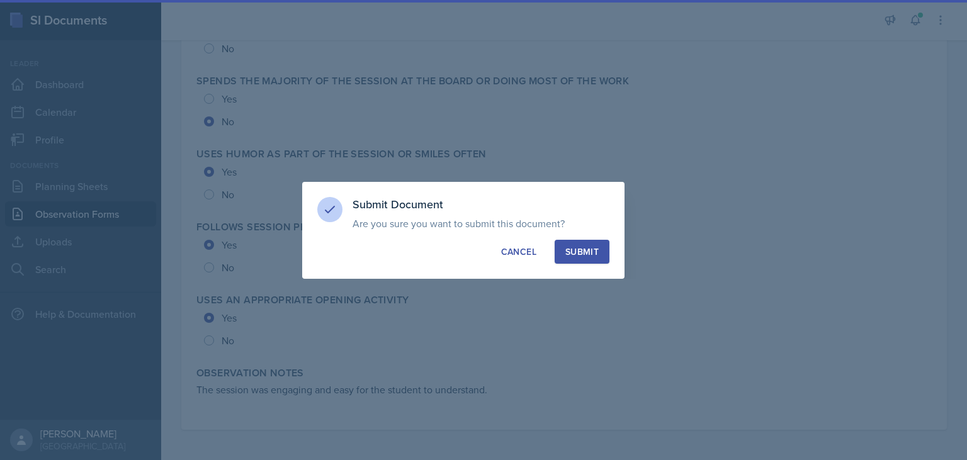
radio input "true"
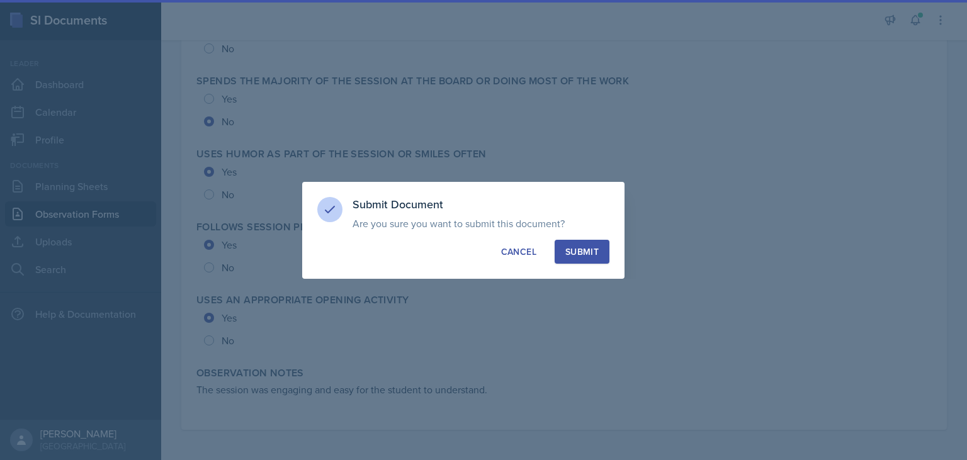
radio input "true"
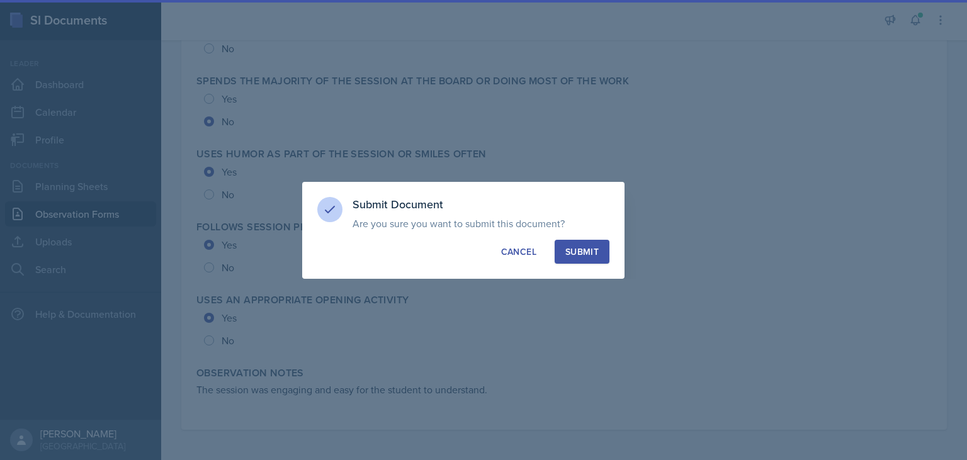
radio input "true"
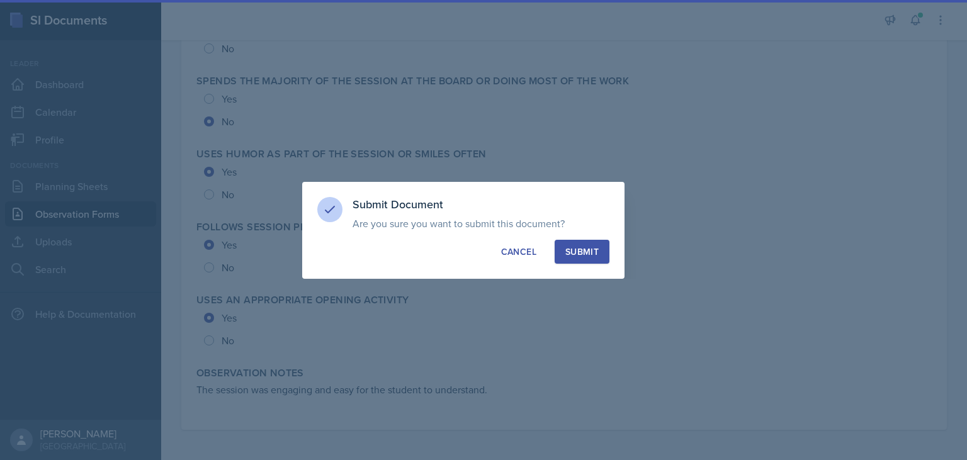
radio input "true"
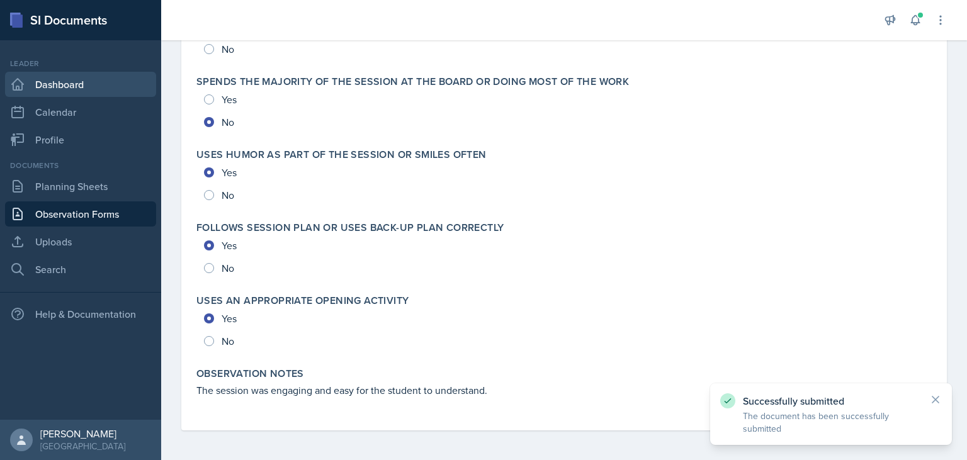
click at [47, 84] on link "Dashboard" at bounding box center [80, 84] width 151 height 25
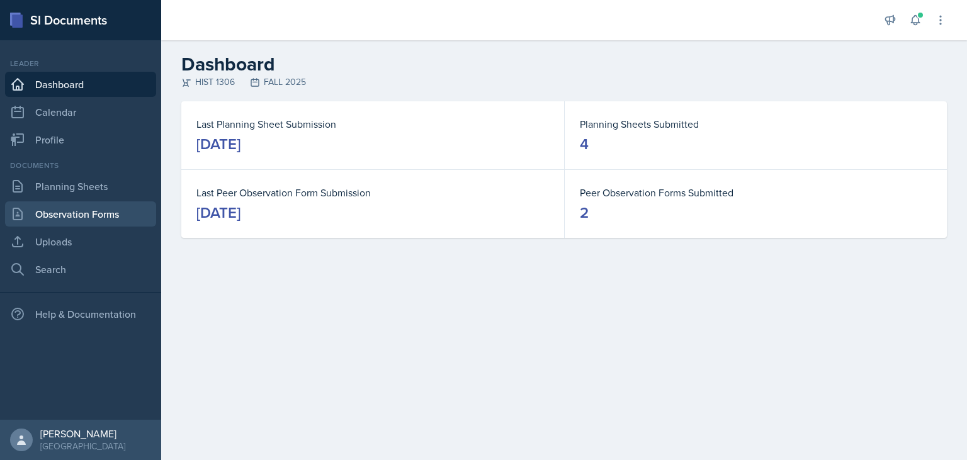
click at [101, 203] on link "Observation Forms" at bounding box center [80, 213] width 151 height 25
